Goal: Transaction & Acquisition: Purchase product/service

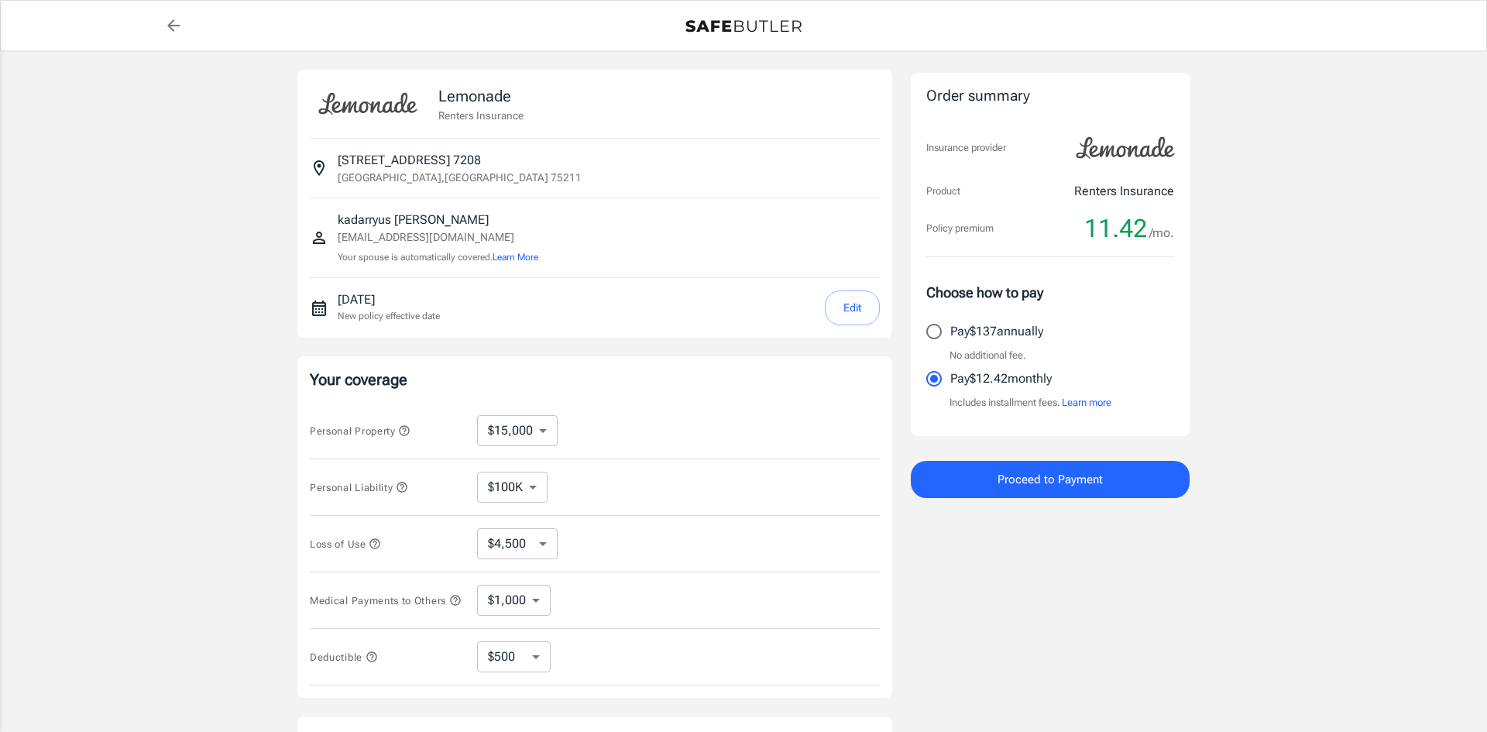
select select "15000"
select select "500"
click at [519, 652] on select "$250 $500 $1,000 $2,500" at bounding box center [514, 656] width 74 height 31
click at [830, 306] on button "Edit" at bounding box center [852, 307] width 55 height 35
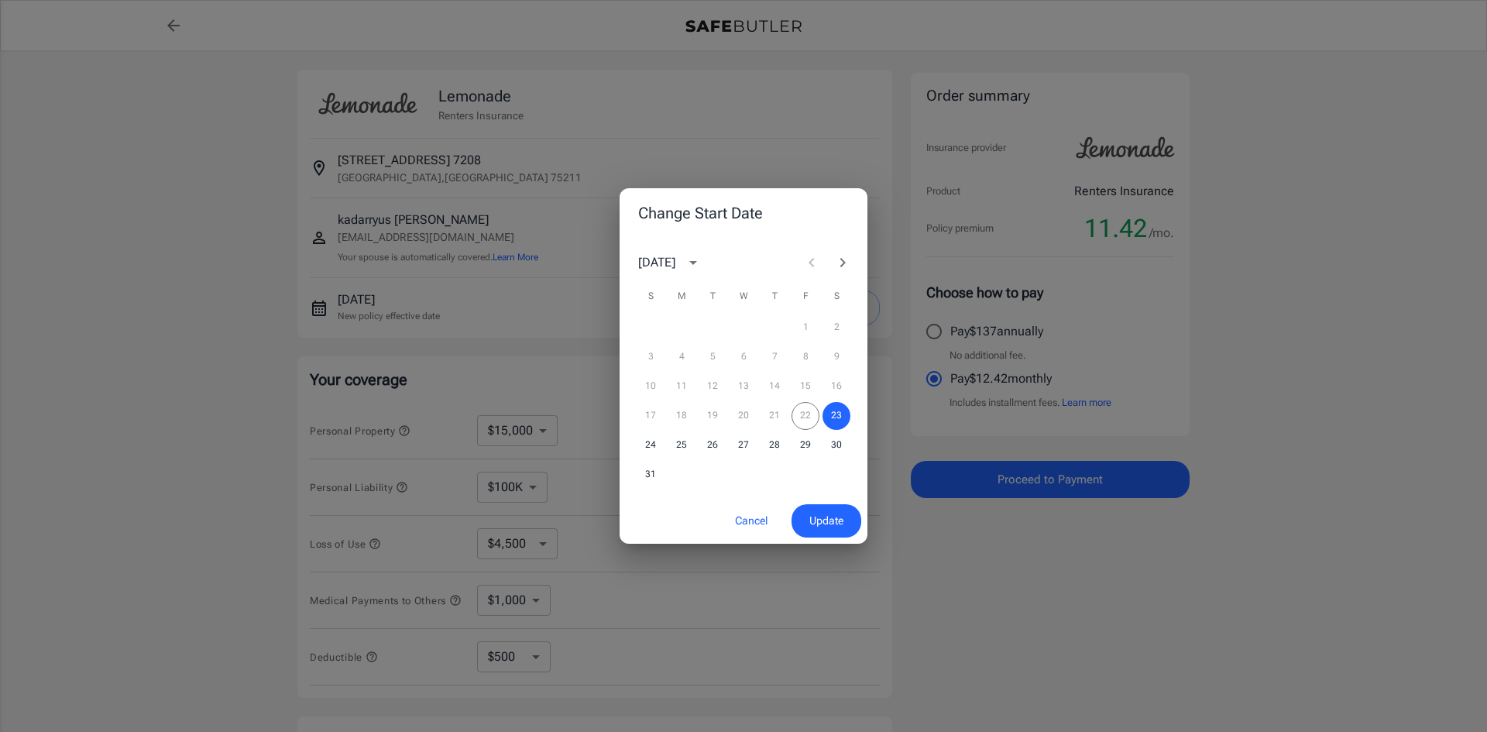
click at [802, 408] on div "17 18 19 20 21 22 23" at bounding box center [744, 416] width 248 height 28
click at [801, 419] on div "17 18 19 20 21 22 23" at bounding box center [744, 416] width 248 height 28
click at [838, 418] on button "23" at bounding box center [837, 416] width 28 height 28
click at [813, 522] on span "Update" at bounding box center [826, 520] width 34 height 19
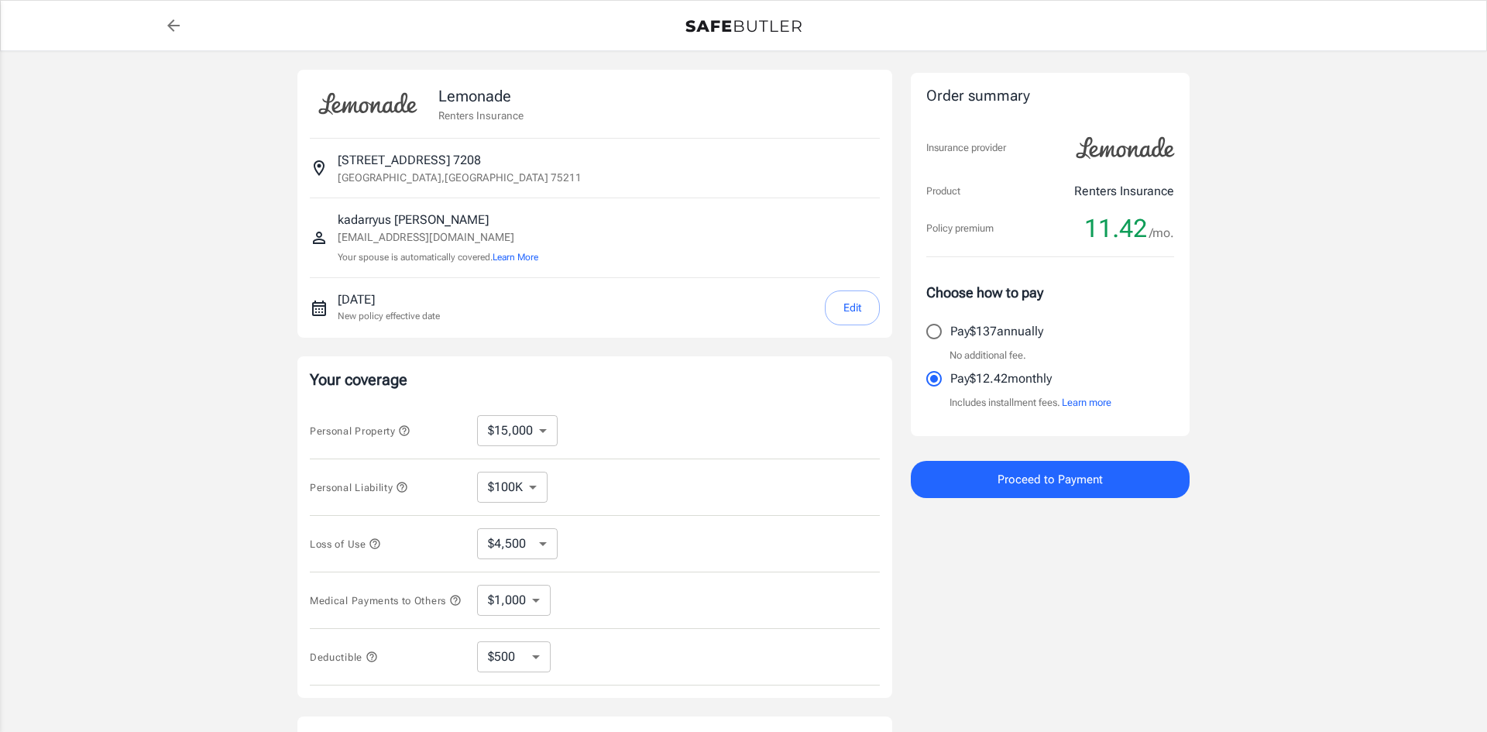
click at [950, 479] on button "Proceed to Payment" at bounding box center [1050, 479] width 279 height 37
